Goal: Information Seeking & Learning: Find specific fact

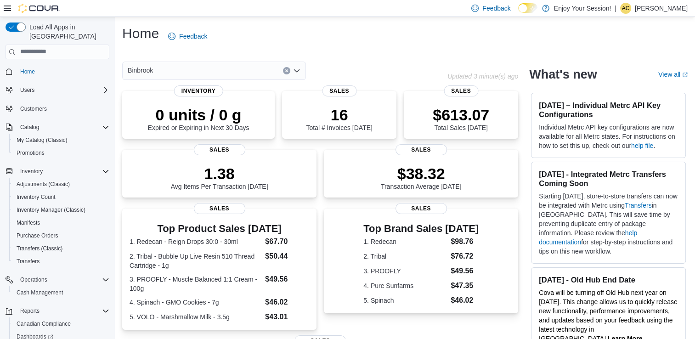
scroll to position [4, 0]
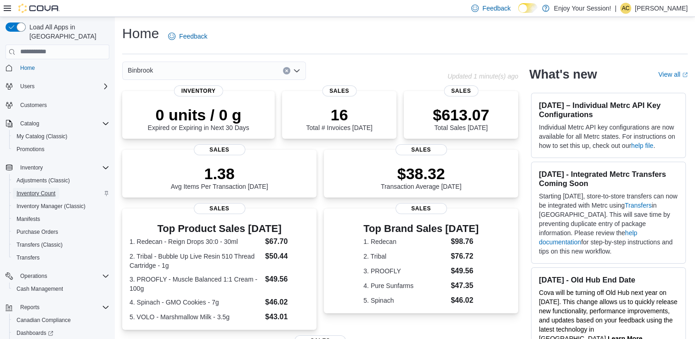
click at [27, 188] on span "Inventory Count" at bounding box center [36, 193] width 39 height 11
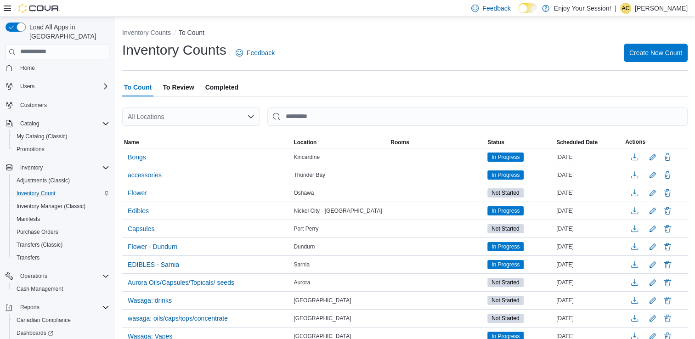
click at [180, 85] on span "To Review" at bounding box center [178, 87] width 31 height 18
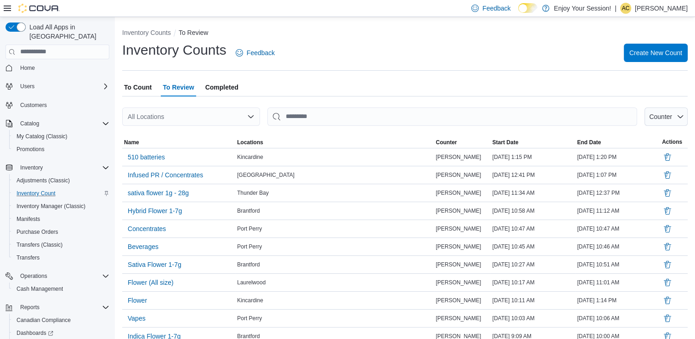
click at [133, 92] on span "To Count" at bounding box center [138, 87] width 28 height 18
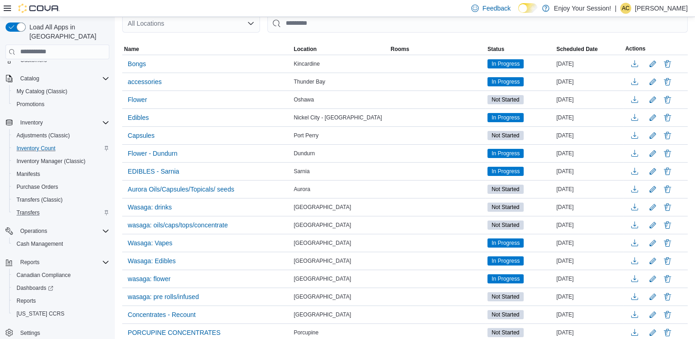
scroll to position [95, 0]
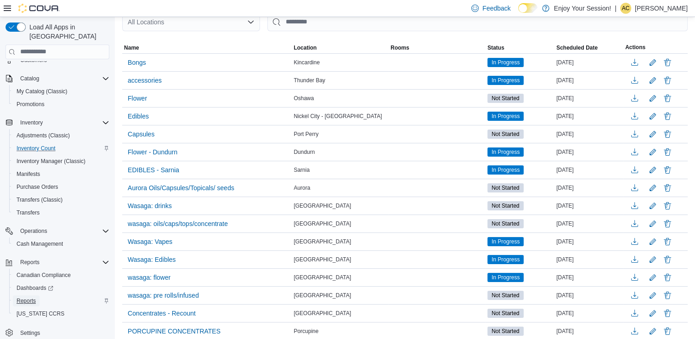
click at [36, 295] on link "Reports" at bounding box center [26, 300] width 27 height 11
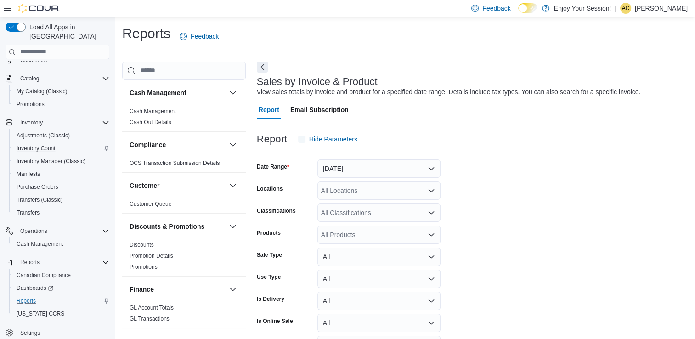
scroll to position [21, 0]
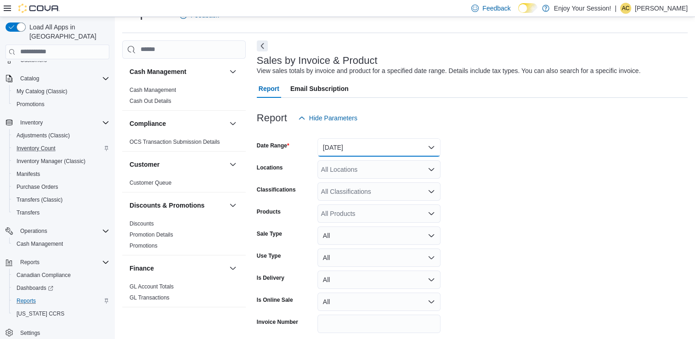
click at [393, 147] on button "[DATE]" at bounding box center [378, 147] width 123 height 18
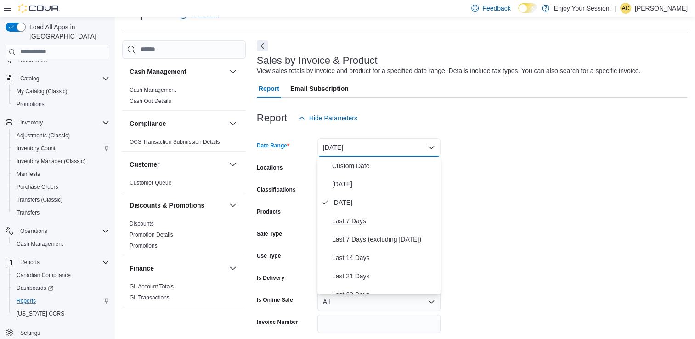
scroll to position [0, 0]
click at [363, 166] on span "Custom Date" at bounding box center [384, 165] width 105 height 11
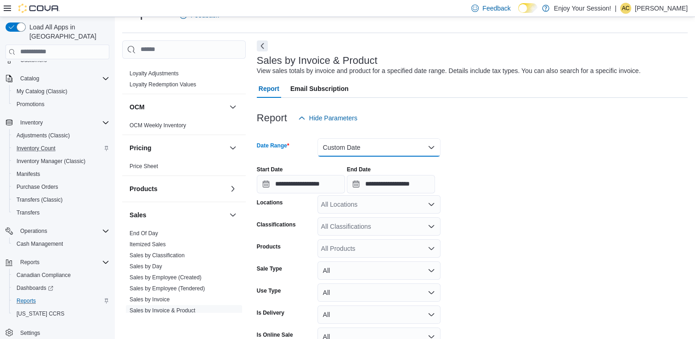
scroll to position [424, 0]
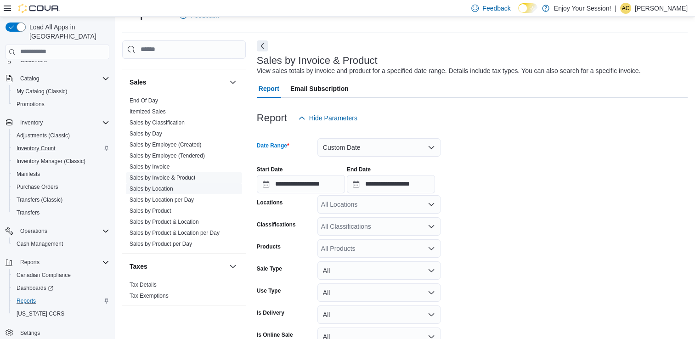
click at [159, 186] on link "Sales by Location" at bounding box center [152, 189] width 44 height 6
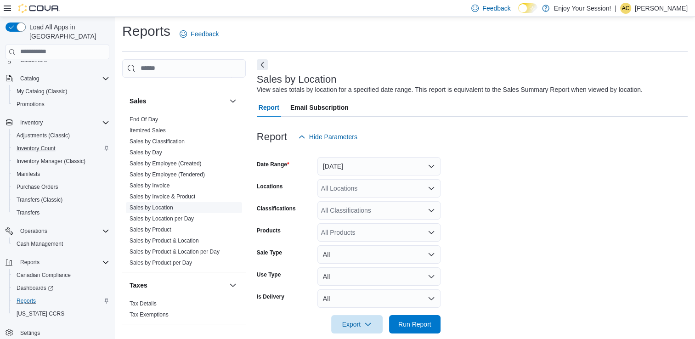
scroll to position [15, 0]
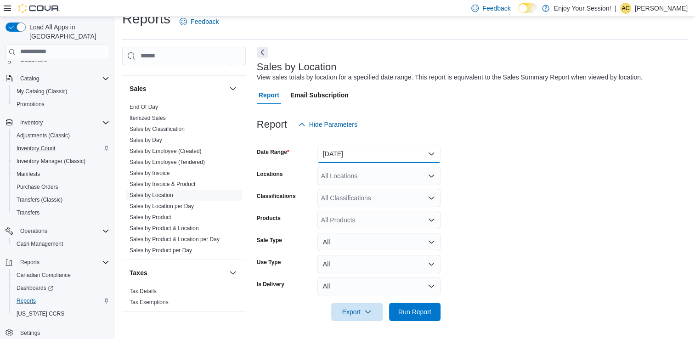
click at [366, 152] on button "[DATE]" at bounding box center [378, 154] width 123 height 18
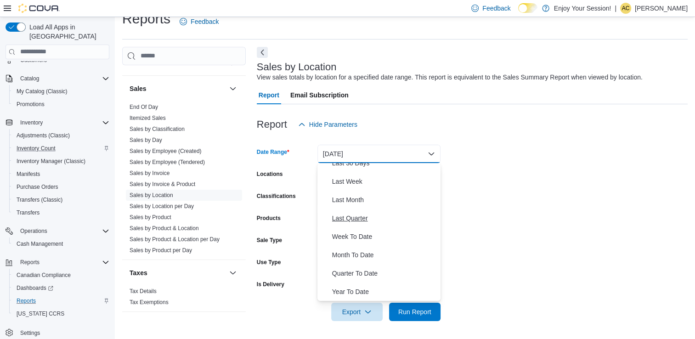
scroll to position [0, 0]
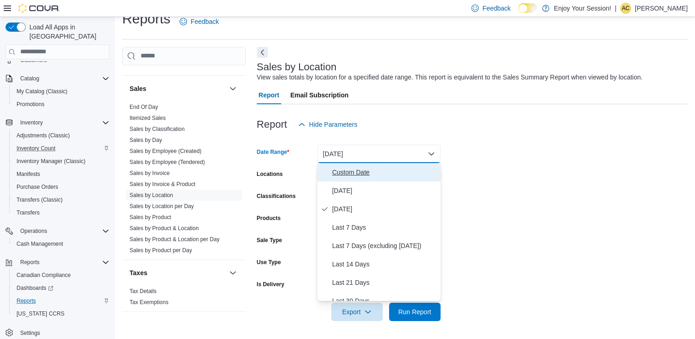
click at [361, 173] on span "Custom Date" at bounding box center [384, 172] width 105 height 11
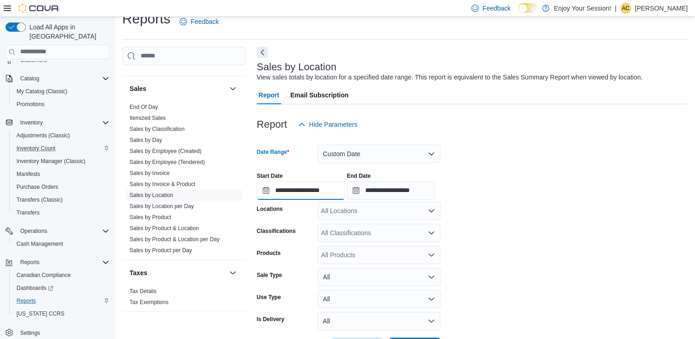
click at [320, 187] on input "**********" at bounding box center [301, 190] width 88 height 18
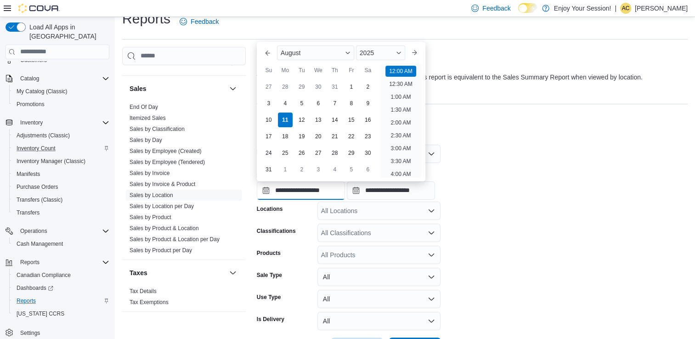
scroll to position [28, 0]
click at [329, 52] on div "August" at bounding box center [315, 52] width 77 height 15
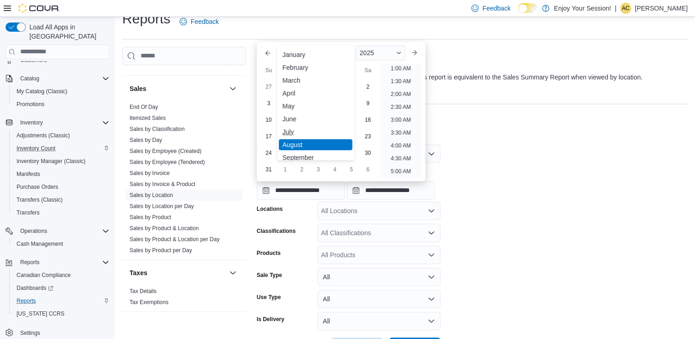
click at [294, 131] on div "July" at bounding box center [316, 131] width 74 height 11
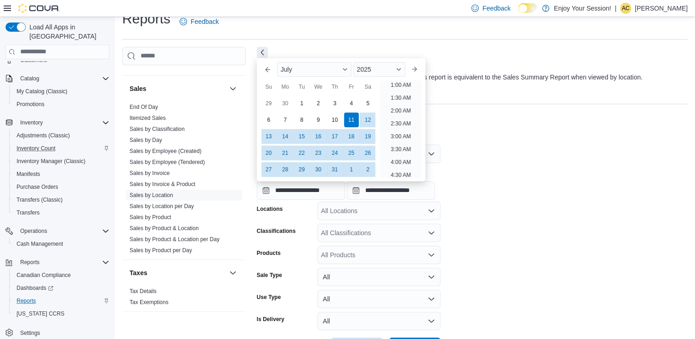
scroll to position [2, 0]
click at [296, 100] on div "1" at bounding box center [302, 103] width 16 height 16
type input "**********"
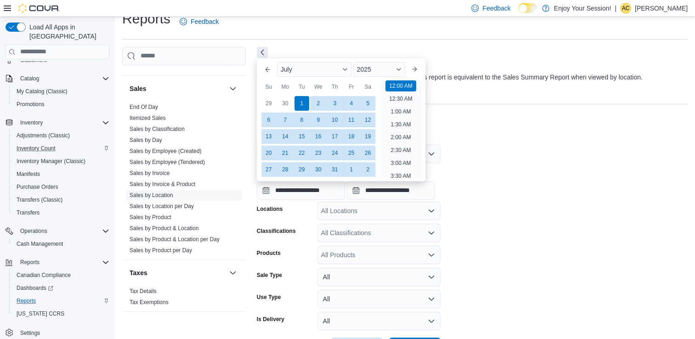
click at [473, 130] on div "Report Hide Parameters" at bounding box center [472, 124] width 431 height 18
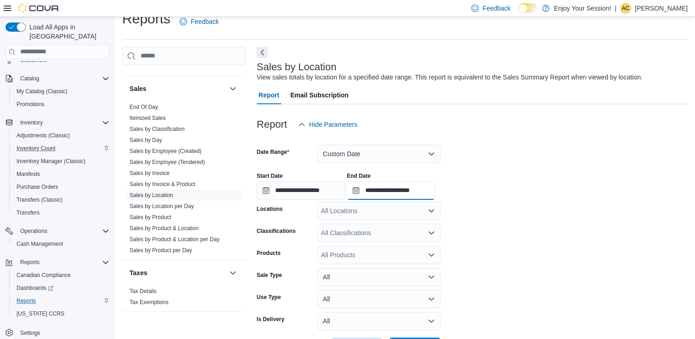
click at [384, 189] on input "**********" at bounding box center [391, 190] width 88 height 18
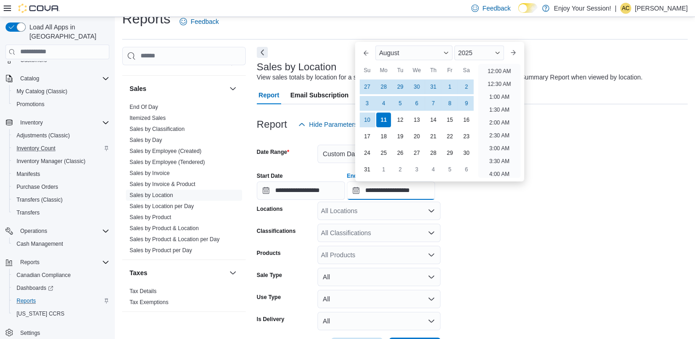
scroll to position [505, 0]
click at [370, 47] on button "Previous Month" at bounding box center [366, 52] width 15 height 15
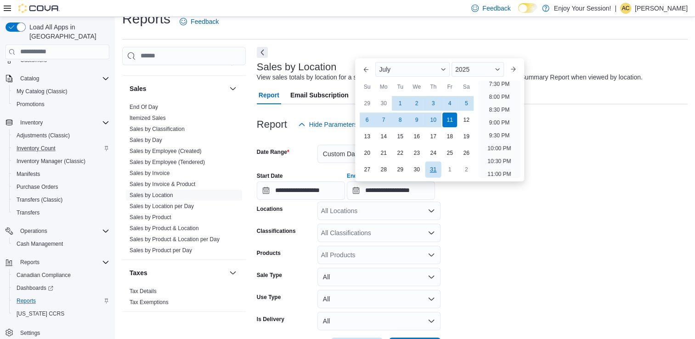
click at [431, 166] on div "31" at bounding box center [433, 169] width 16 height 16
type input "**********"
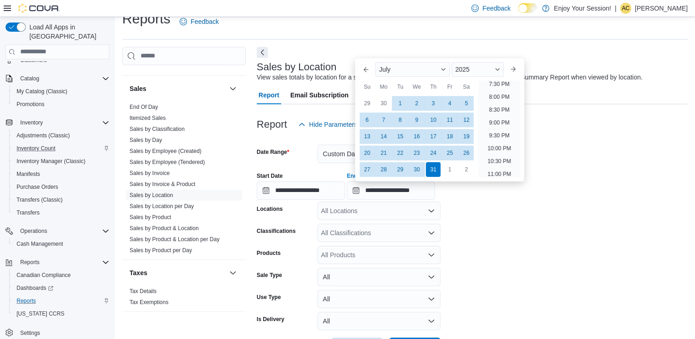
click at [511, 226] on form "**********" at bounding box center [472, 245] width 431 height 222
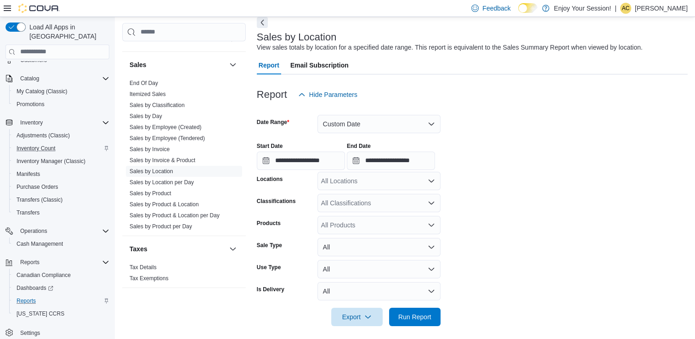
scroll to position [50, 0]
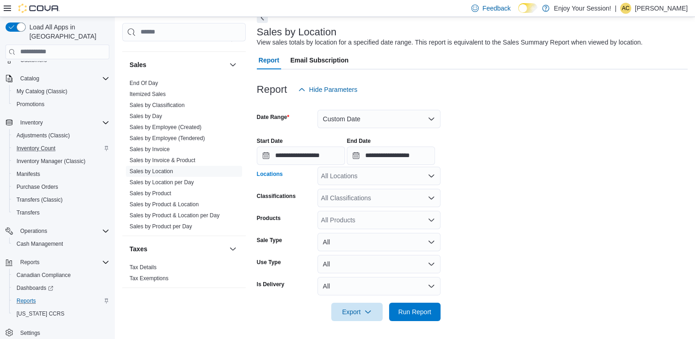
click at [391, 176] on div "All Locations" at bounding box center [378, 176] width 123 height 18
type input "***"
click at [371, 193] on div "Binbrook" at bounding box center [379, 191] width 112 height 9
click at [588, 195] on form "**********" at bounding box center [472, 210] width 431 height 222
click at [436, 314] on button "Run Report" at bounding box center [414, 311] width 51 height 18
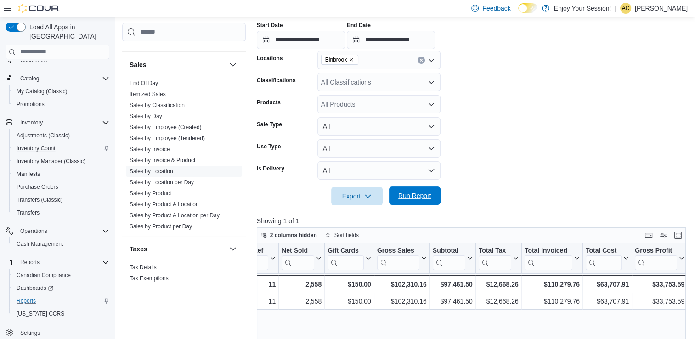
scroll to position [0, 142]
click at [456, 286] on div "$97,461.50" at bounding box center [452, 284] width 40 height 11
drag, startPoint x: 469, startPoint y: 284, endPoint x: 442, endPoint y: 283, distance: 26.7
click at [442, 283] on div "$97,461.50" at bounding box center [452, 284] width 40 height 11
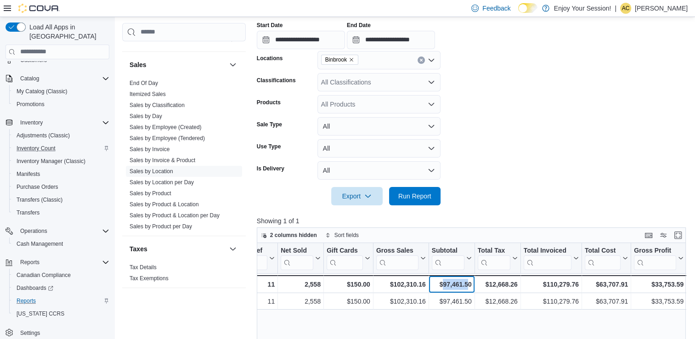
click at [442, 283] on div "$97,461.50" at bounding box center [452, 284] width 40 height 11
drag, startPoint x: 442, startPoint y: 283, endPoint x: 473, endPoint y: 281, distance: 30.9
click at [473, 281] on div "$97,461.50 - Subtotal, column 7, row 2" at bounding box center [452, 284] width 46 height 18
copy div "97,461.50"
click at [473, 281] on div "$97,461.50 - Subtotal, column 7, row 2" at bounding box center [452, 284] width 46 height 18
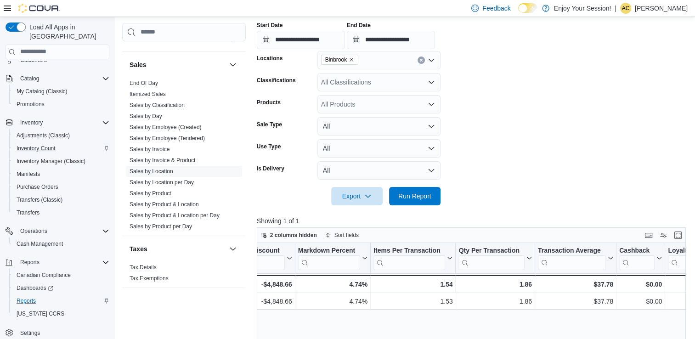
scroll to position [0, 655]
